Goal: Check status: Check status

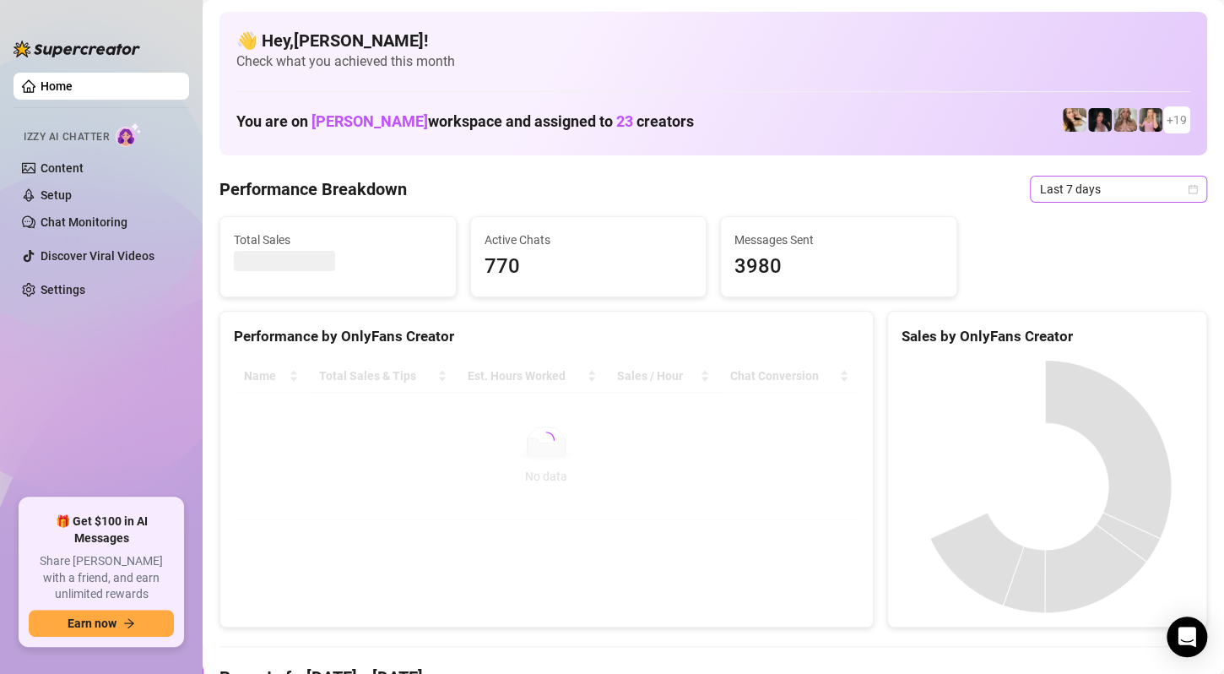
click at [1151, 186] on span "Last 7 days" at bounding box center [1118, 188] width 157 height 25
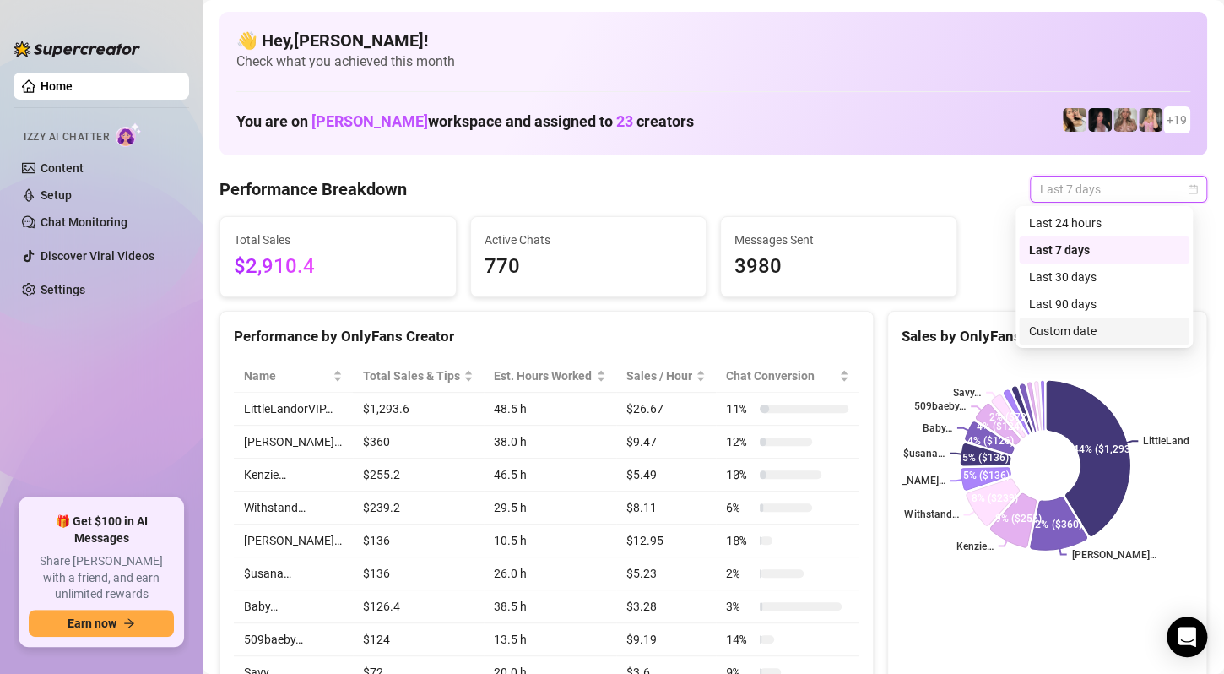
click at [1080, 329] on div "Custom date" at bounding box center [1104, 331] width 150 height 19
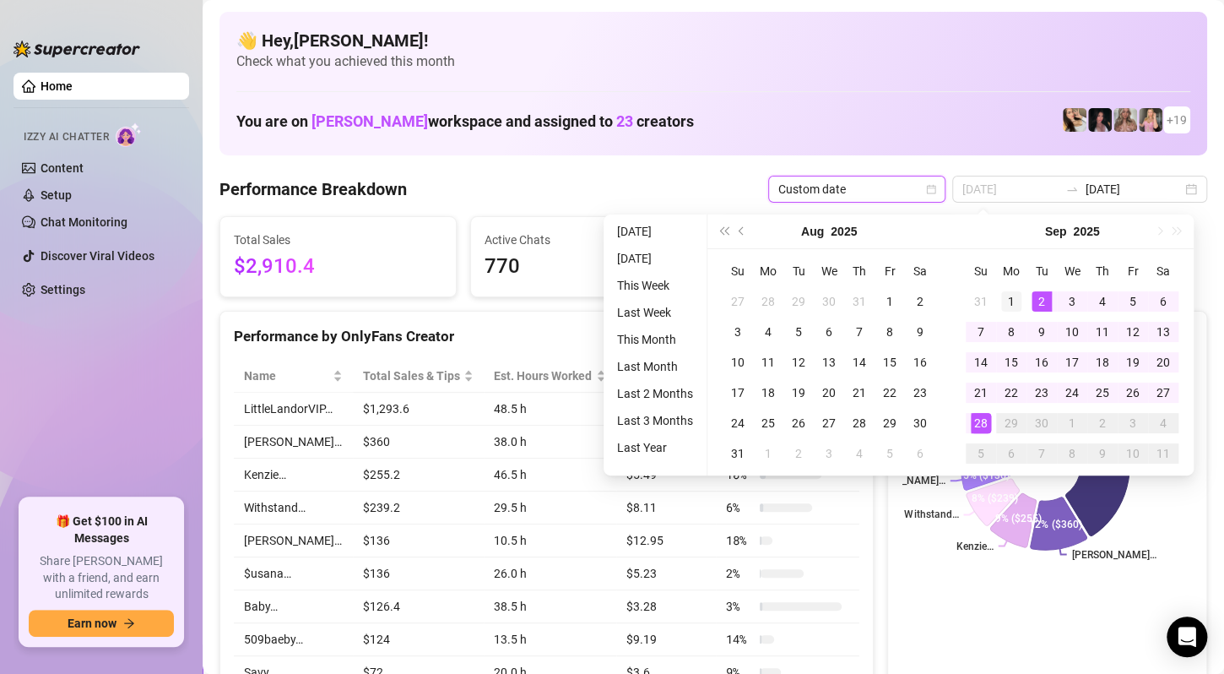
type input "[DATE]"
click at [1021, 298] on td "1" at bounding box center [1011, 301] width 30 height 30
type input "[DATE]"
click at [982, 419] on div "28" at bounding box center [981, 423] width 20 height 20
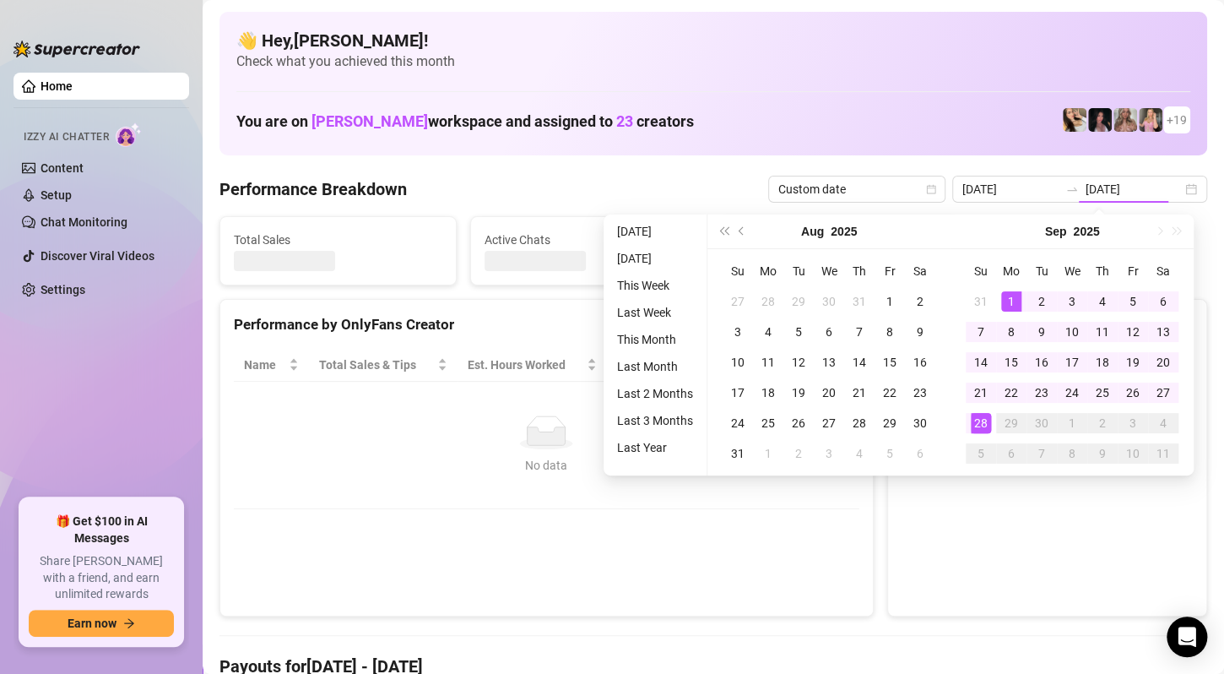
type input "[DATE]"
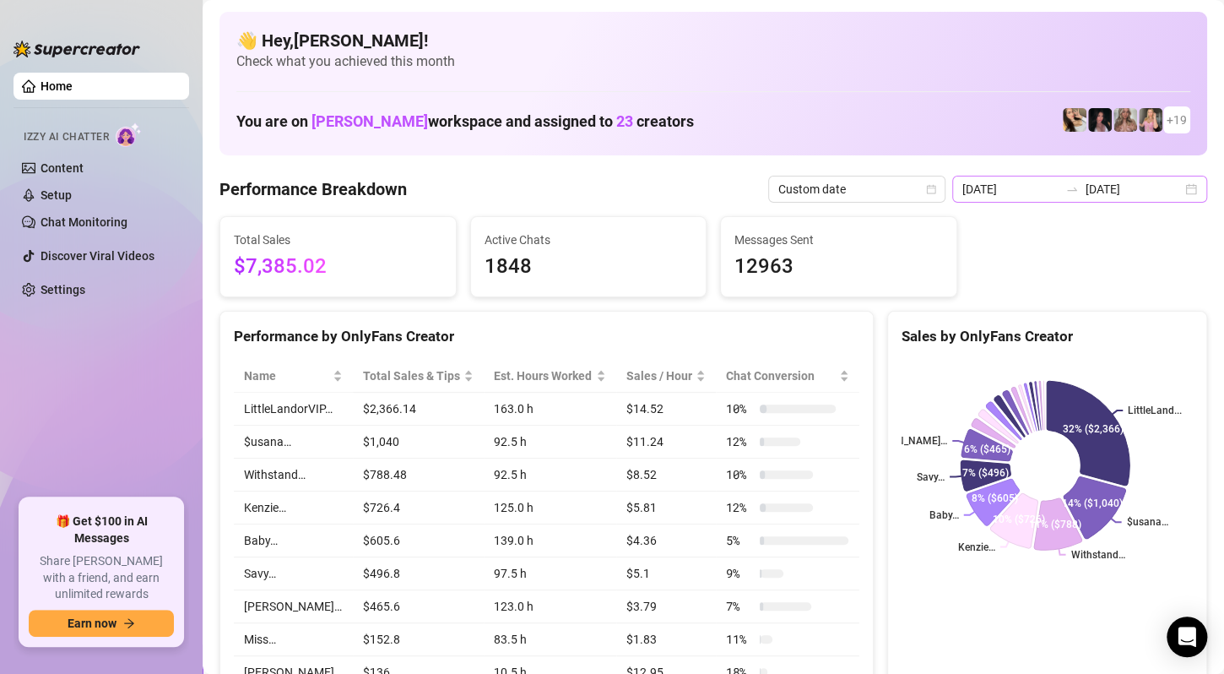
click at [1174, 193] on div "[DATE] [DATE]" at bounding box center [1079, 189] width 255 height 27
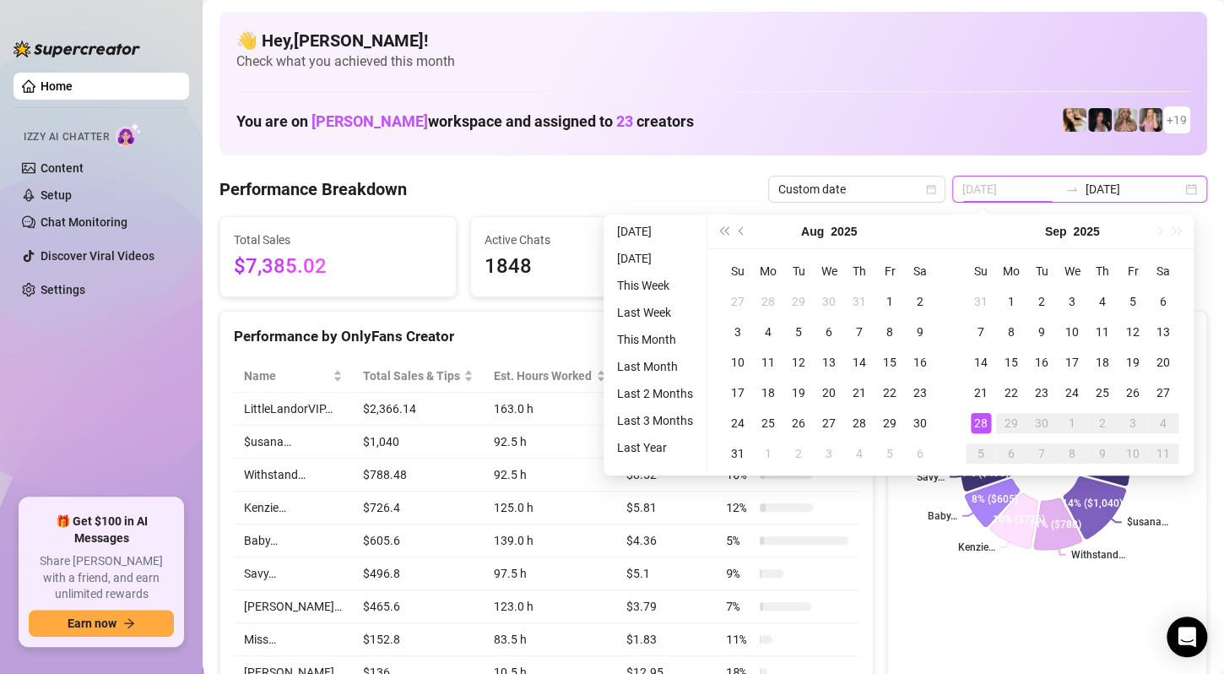
type input "[DATE]"
click at [980, 423] on div "28" at bounding box center [981, 423] width 20 height 20
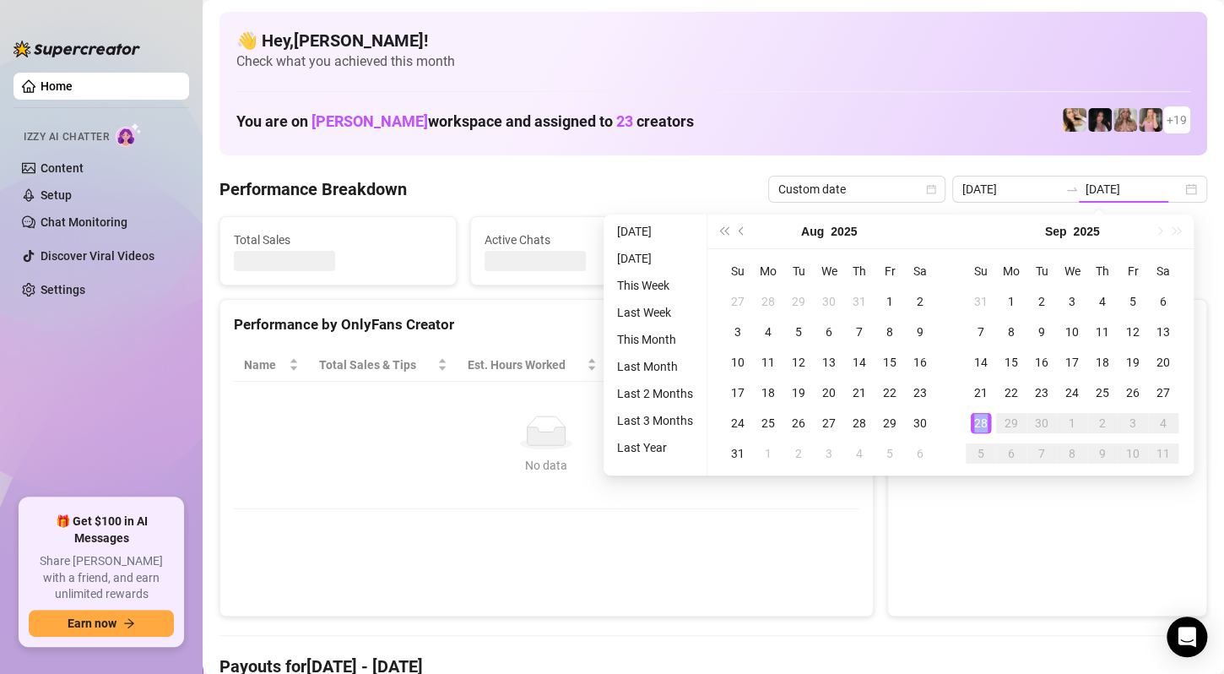
type input "[DATE]"
